Goal: Information Seeking & Learning: Find specific fact

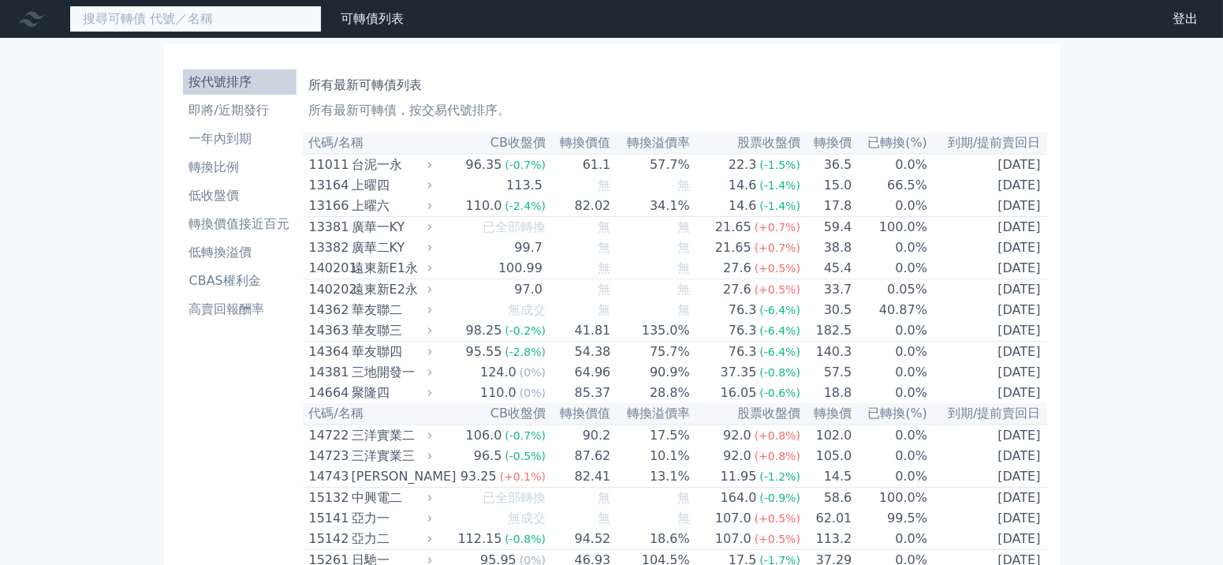
click at [235, 13] on input at bounding box center [195, 19] width 252 height 27
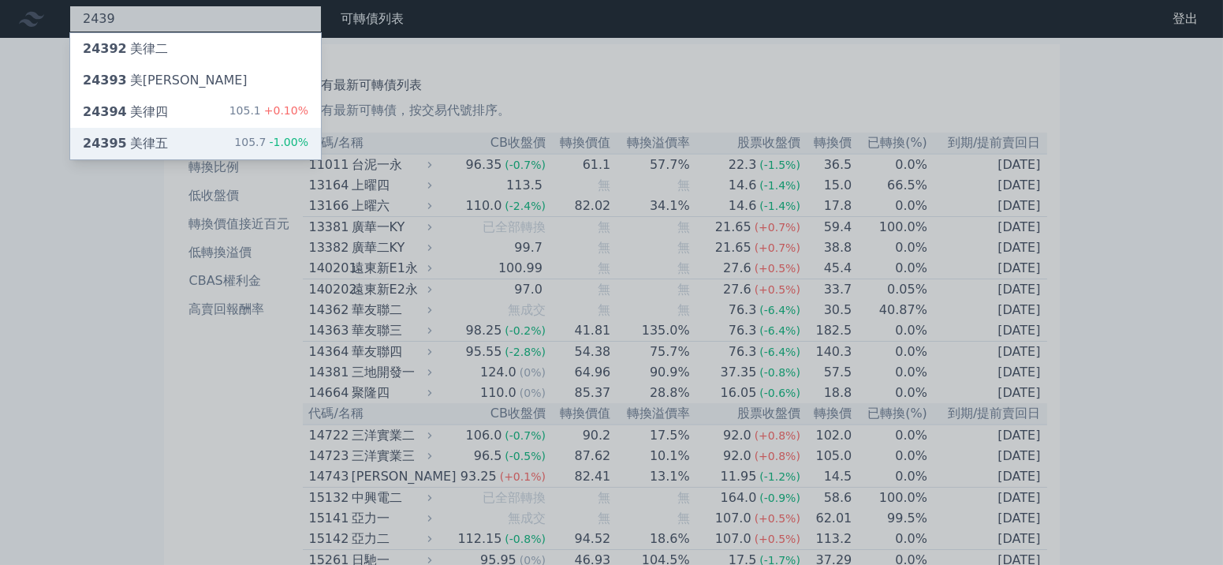
type input "2439"
click at [166, 147] on div "24395 美律五 105.7 -1.00%" at bounding box center [195, 144] width 251 height 32
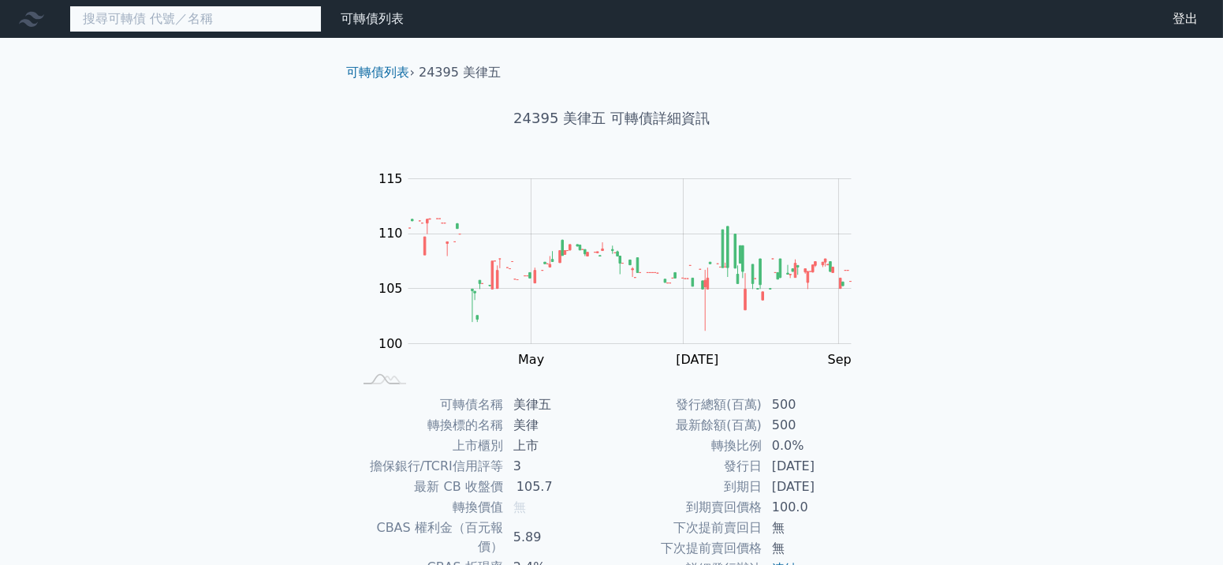
click at [245, 13] on input at bounding box center [195, 19] width 252 height 27
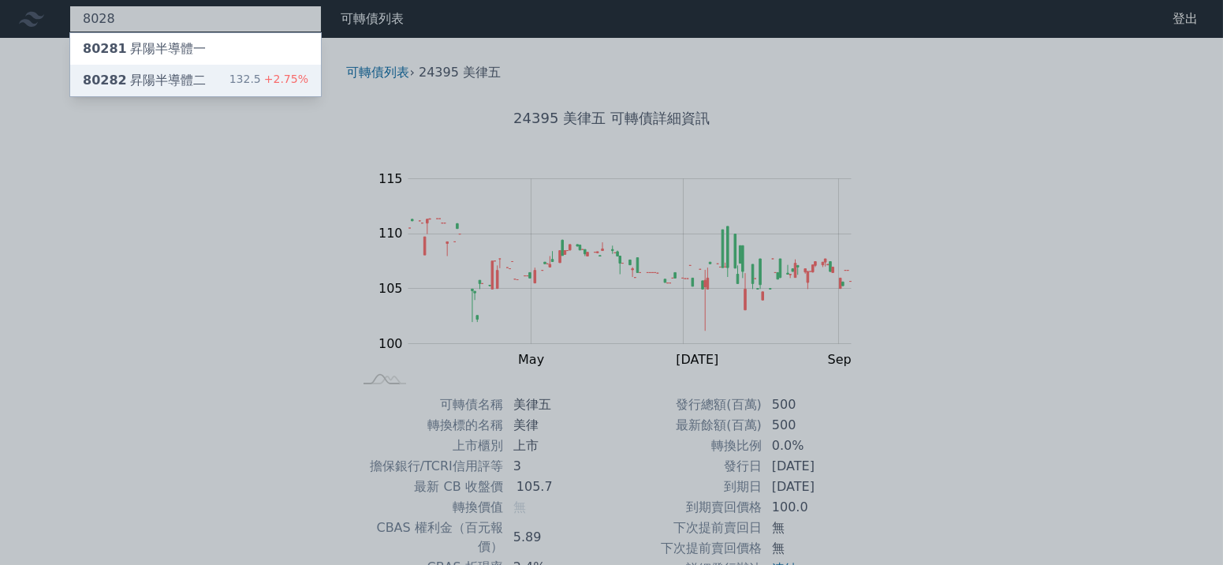
type input "8028"
click at [267, 73] on span "+2.75%" at bounding box center [284, 79] width 47 height 13
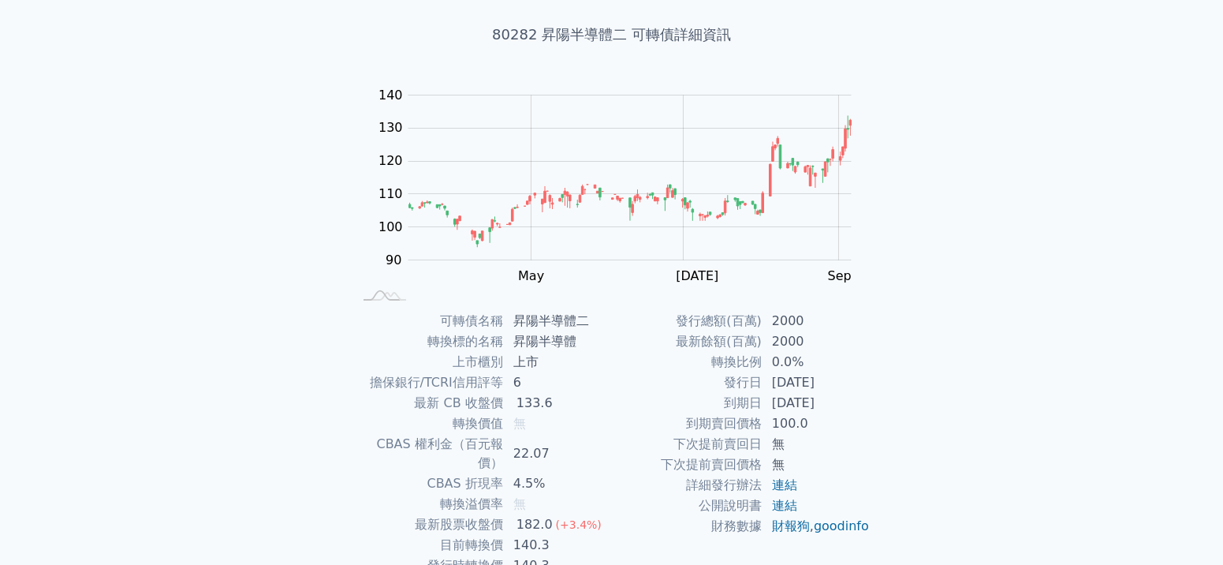
scroll to position [158, 0]
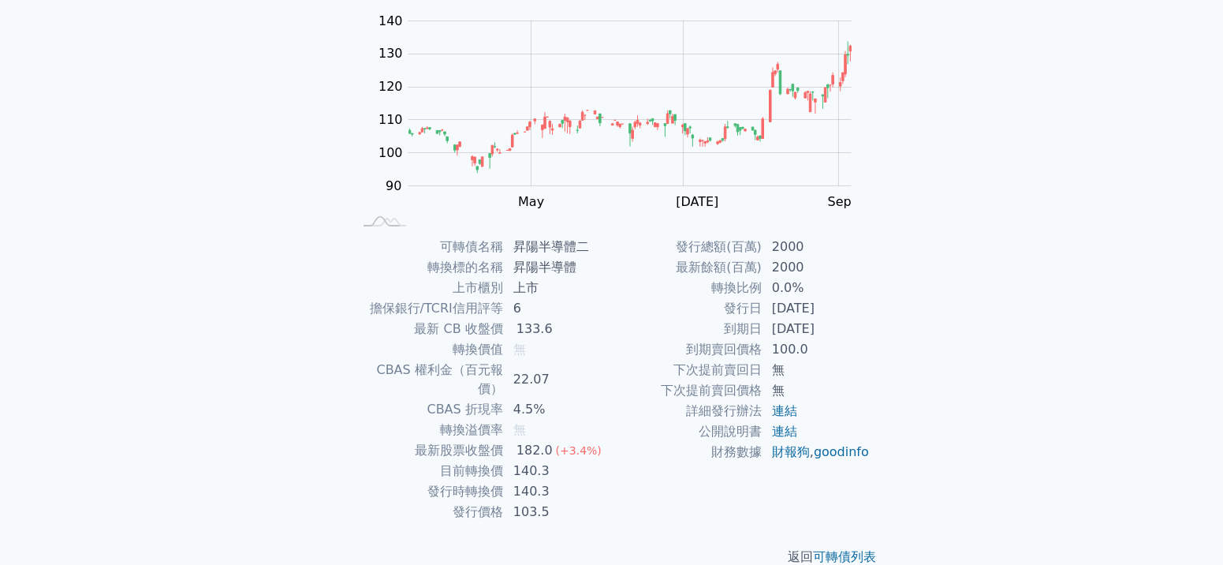
click at [515, 422] on span "無" at bounding box center [520, 429] width 13 height 15
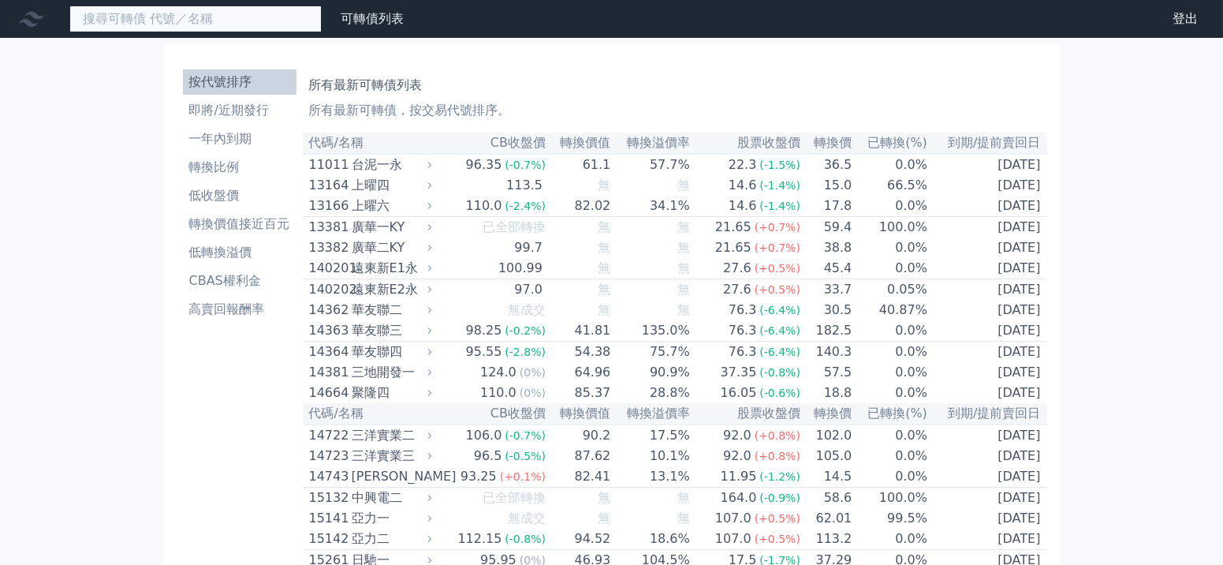
click at [207, 9] on input at bounding box center [195, 19] width 252 height 27
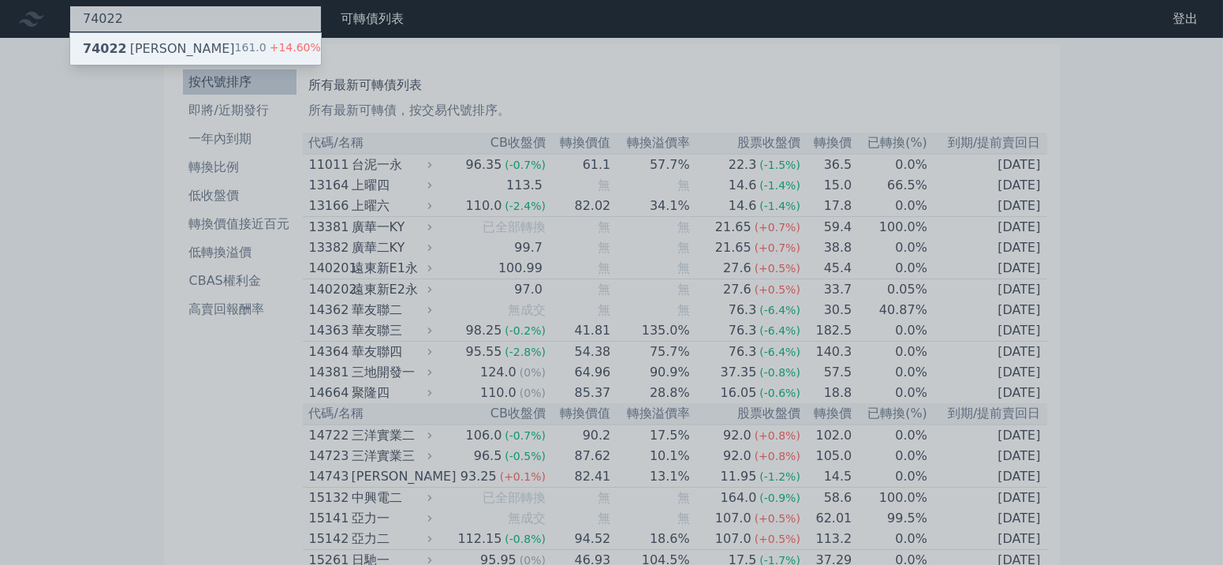
type input "74022"
click at [198, 57] on div "74022 邑錡二 161.0 +14.60%" at bounding box center [195, 49] width 251 height 32
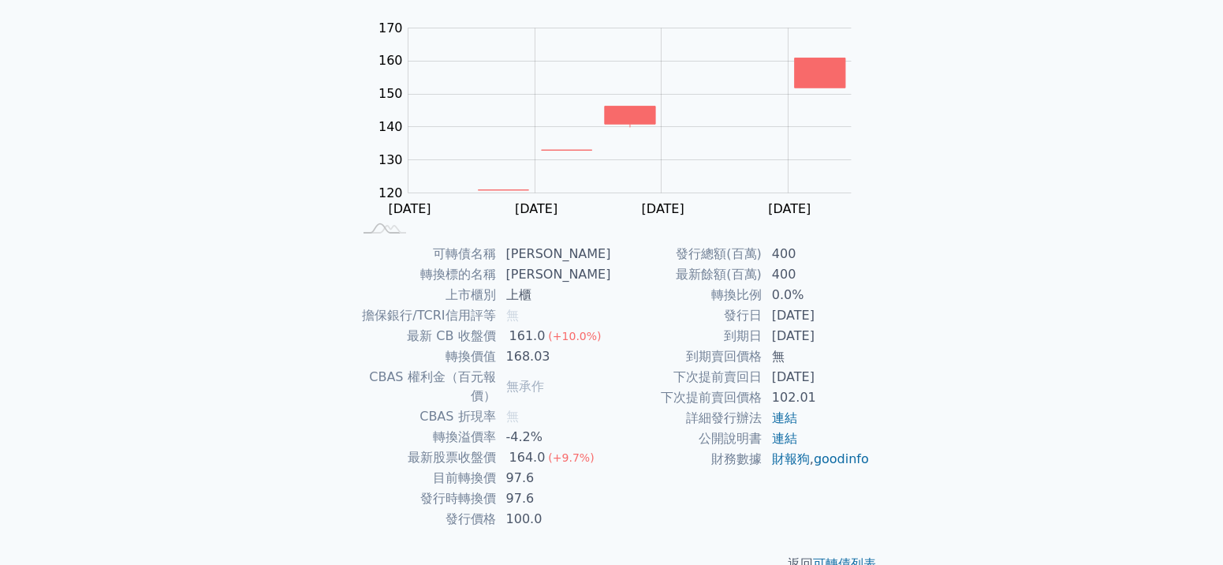
scroll to position [158, 0]
